Goal: Information Seeking & Learning: Find specific fact

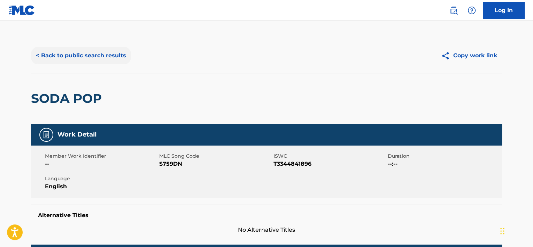
click at [74, 51] on button "< Back to public search results" at bounding box center [81, 55] width 100 height 17
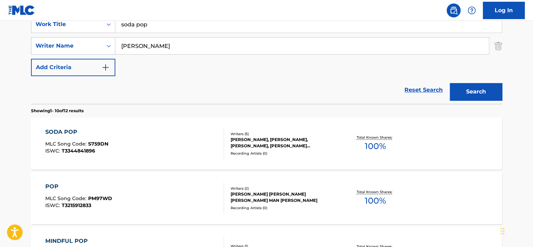
scroll to position [70, 0]
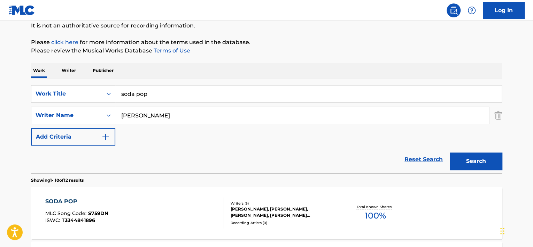
click at [136, 95] on input "soda pop" at bounding box center [308, 94] width 386 height 17
paste input "Maybe I'm Just Tired"
type input "Maybe I'm Just Tired"
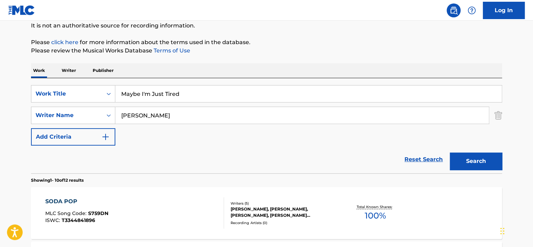
click at [138, 118] on input "[PERSON_NAME]" at bounding box center [301, 115] width 373 height 17
type input "[PERSON_NAME]"
click at [449, 153] on button "Search" at bounding box center [475, 161] width 52 height 17
click at [160, 117] on input "[PERSON_NAME]" at bounding box center [301, 115] width 373 height 17
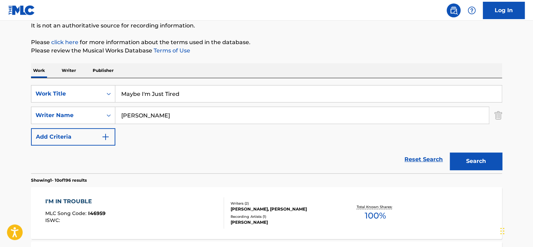
click at [160, 117] on input "[PERSON_NAME]" at bounding box center [301, 115] width 373 height 17
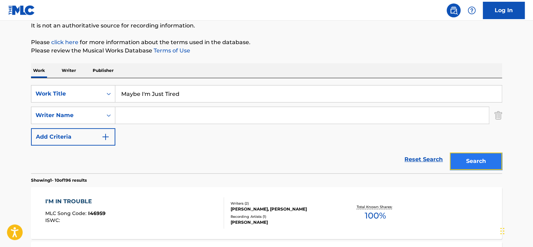
click at [456, 158] on button "Search" at bounding box center [475, 161] width 52 height 17
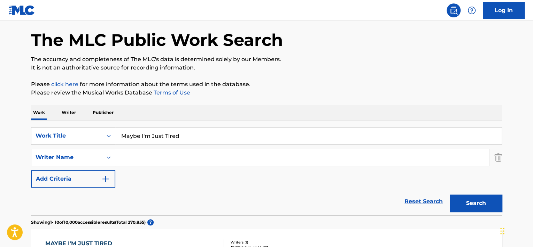
scroll to position [0, 0]
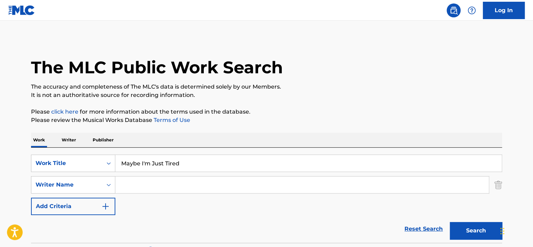
click at [147, 182] on input "Search Form" at bounding box center [301, 185] width 373 height 17
click at [449, 222] on button "Search" at bounding box center [475, 230] width 52 height 17
click at [143, 187] on input "[PERSON_NAME]" at bounding box center [301, 185] width 373 height 17
type input "[PERSON_NAME]"
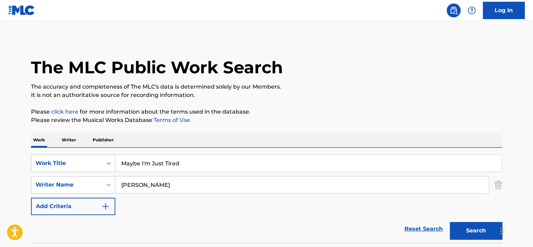
click at [449, 222] on button "Search" at bounding box center [475, 230] width 52 height 17
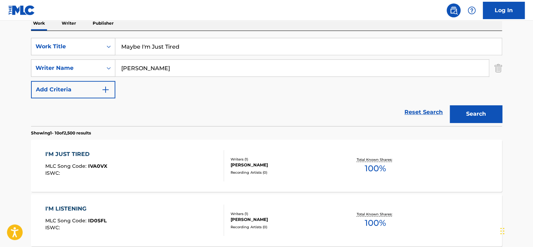
scroll to position [70, 0]
